Goal: Transaction & Acquisition: Purchase product/service

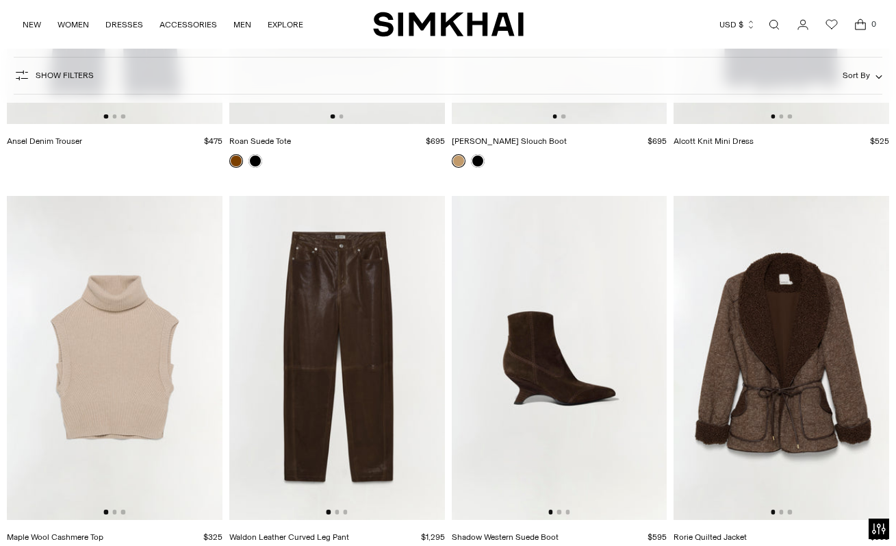
scroll to position [14637, 0]
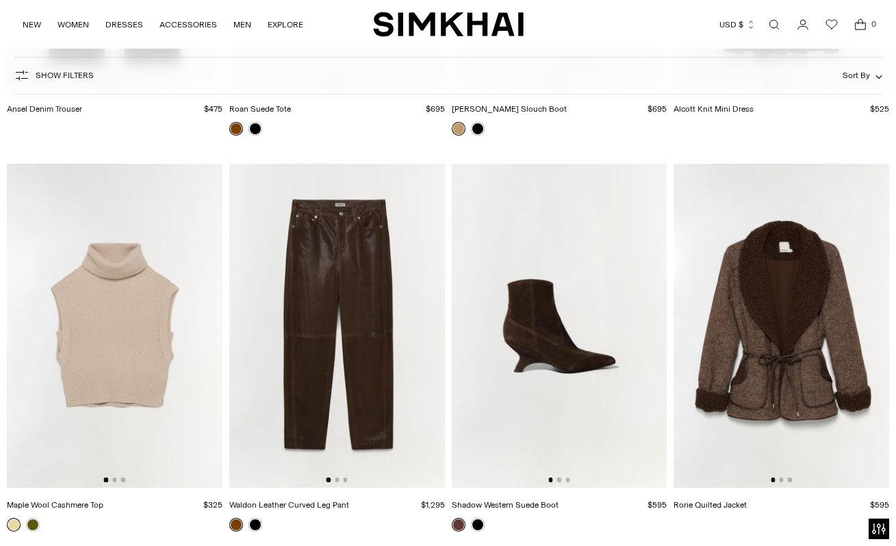
click at [533, 369] on img at bounding box center [560, 325] width 216 height 323
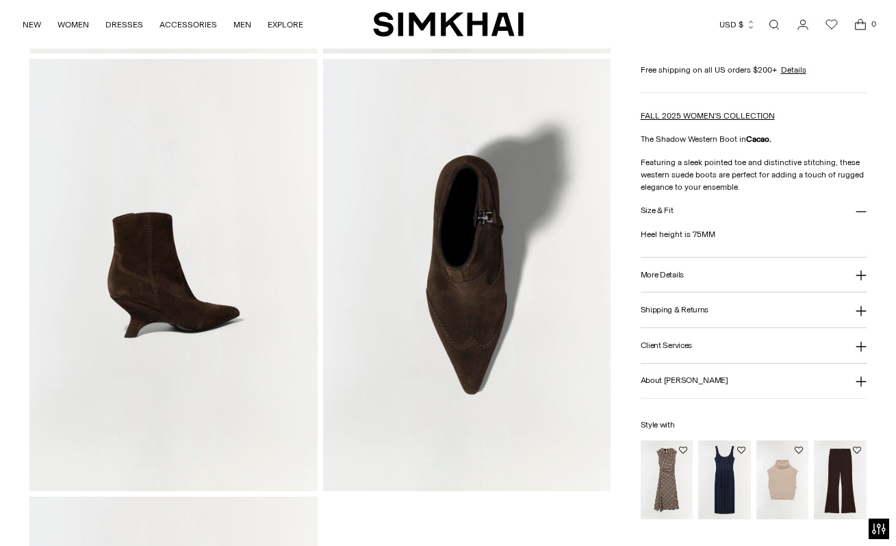
scroll to position [480, 0]
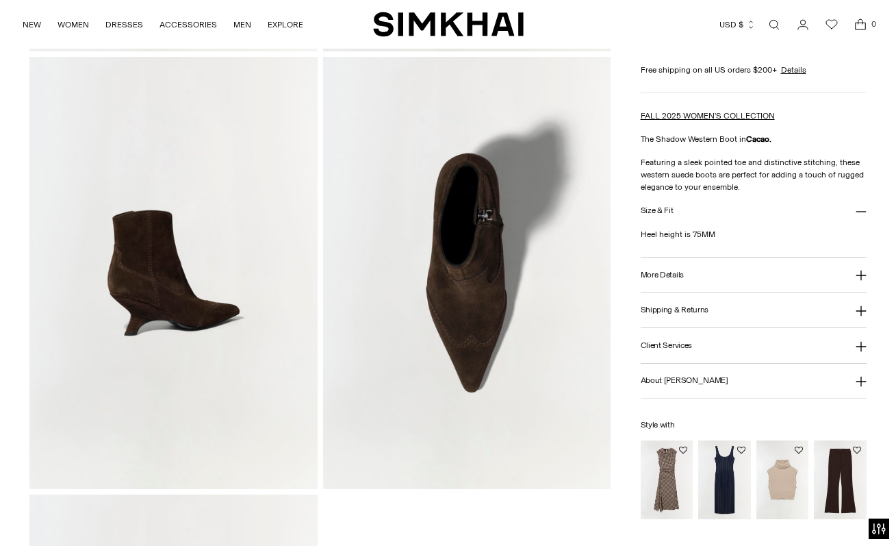
click at [420, 342] on img at bounding box center [467, 273] width 288 height 432
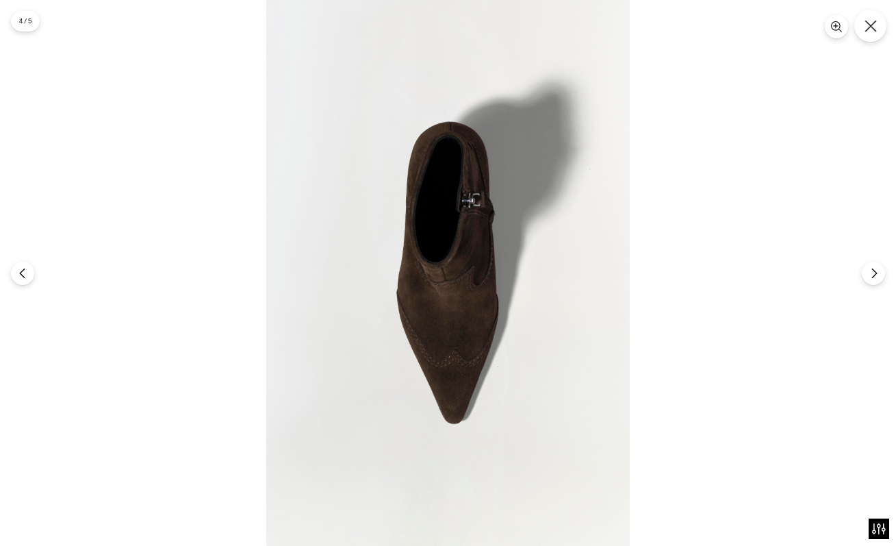
click at [868, 21] on icon "Close" at bounding box center [871, 26] width 12 height 12
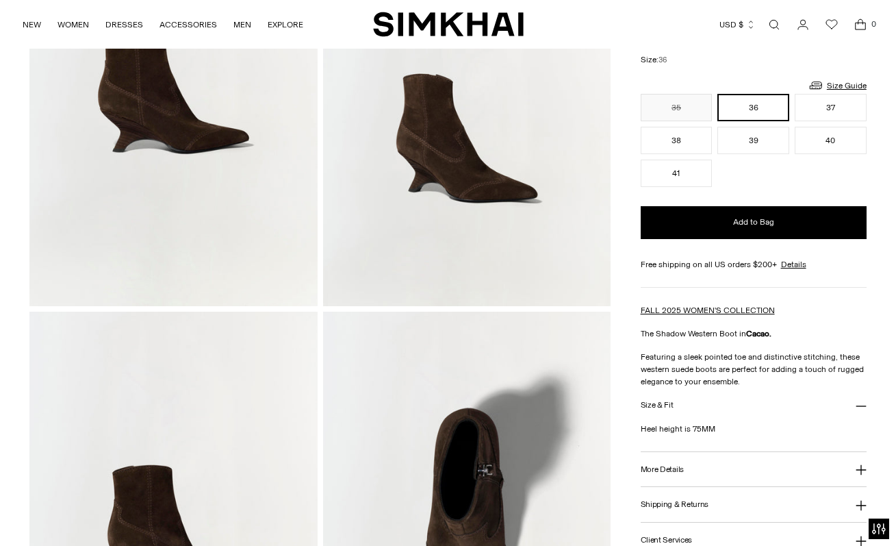
scroll to position [218, 0]
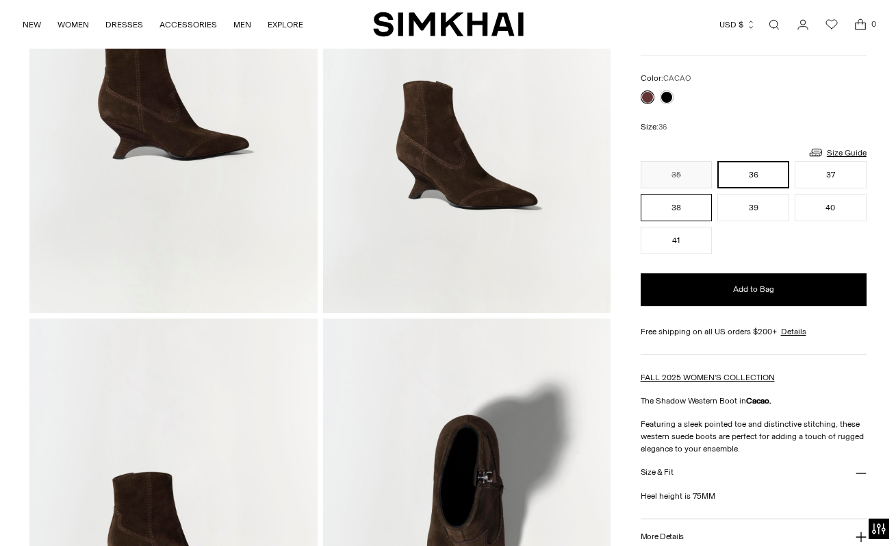
click at [659, 205] on button "38" at bounding box center [677, 207] width 72 height 27
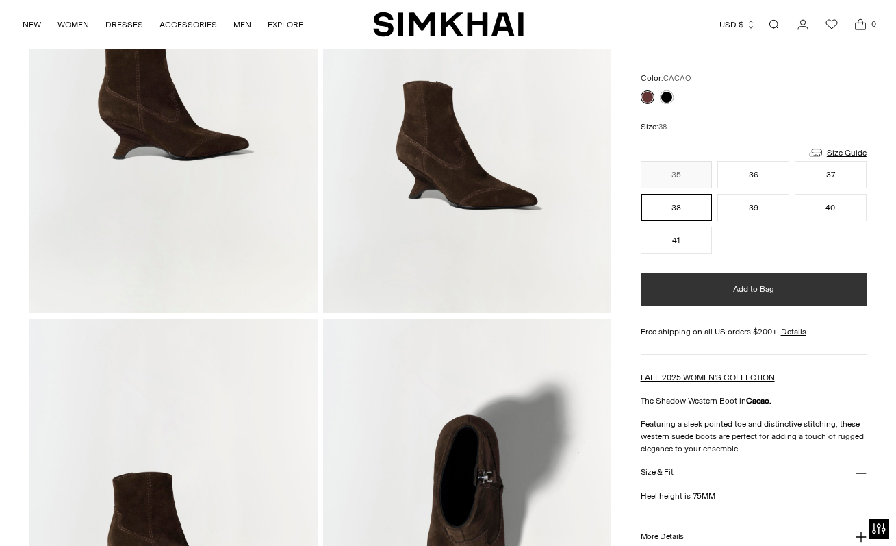
click at [679, 284] on button "Add to Bag" at bounding box center [754, 289] width 226 height 33
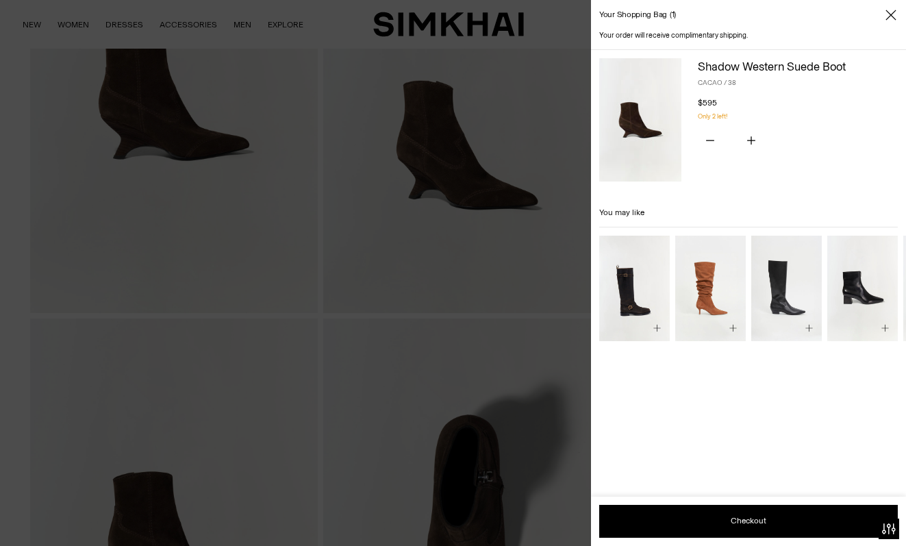
click at [893, 10] on icon "Close" at bounding box center [890, 15] width 11 height 14
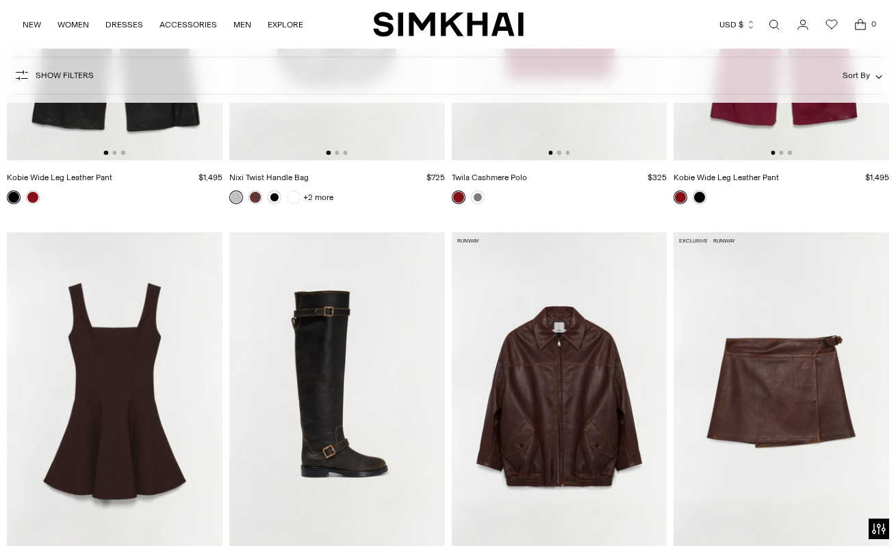
scroll to position [3528, 0]
